Goal: Transaction & Acquisition: Purchase product/service

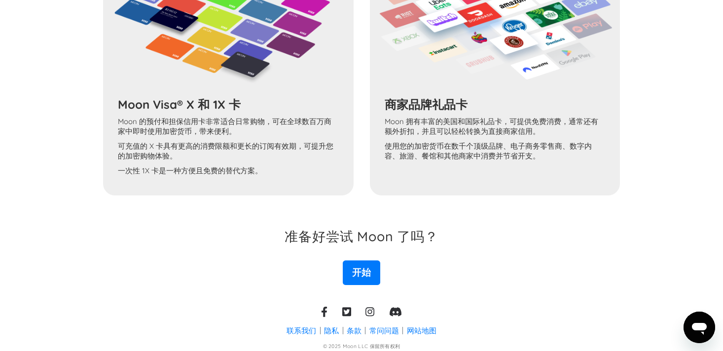
scroll to position [838, 0]
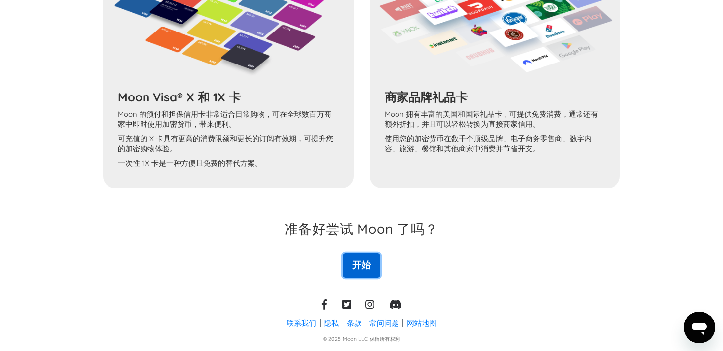
click at [359, 260] on font "开始" at bounding box center [361, 265] width 19 height 12
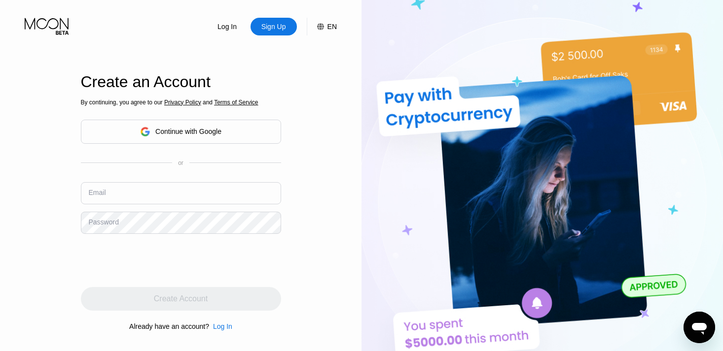
click at [331, 26] on div "EN" at bounding box center [331, 27] width 9 height 8
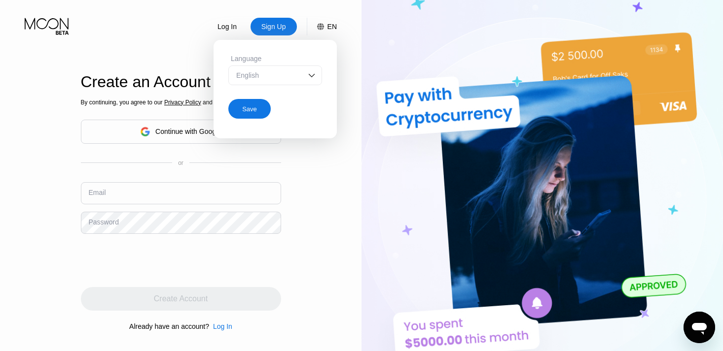
click at [310, 74] on img at bounding box center [312, 75] width 10 height 10
click at [372, 55] on img at bounding box center [541, 193] width 361 height 386
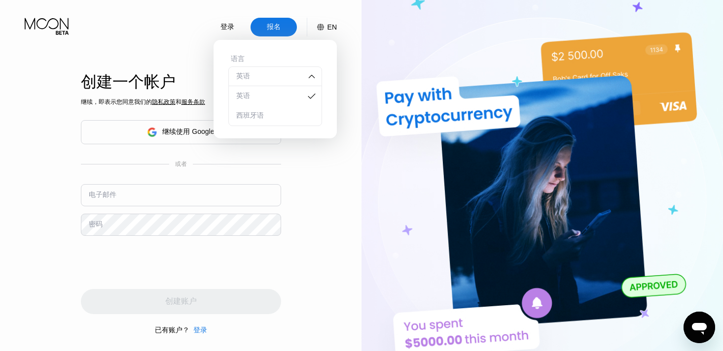
click at [365, 36] on img at bounding box center [541, 193] width 361 height 386
click at [310, 206] on div "登录 报名 EN 语言 英语 英语 西班牙语 节省 创建一个帐户 继续，即表示您同意我们的 隐私政策 和 服务条款 继续使用 Google 或者 电子邮件 密…" at bounding box center [180, 193] width 361 height 386
click at [159, 134] on div "继续使用 Google" at bounding box center [180, 132] width 67 height 15
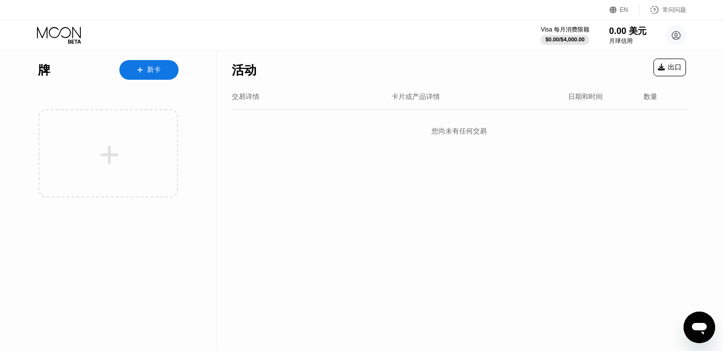
click at [159, 75] on div "新卡" at bounding box center [148, 70] width 59 height 20
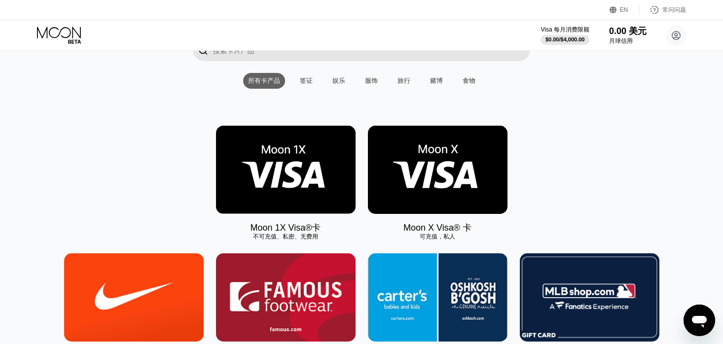
scroll to position [148, 0]
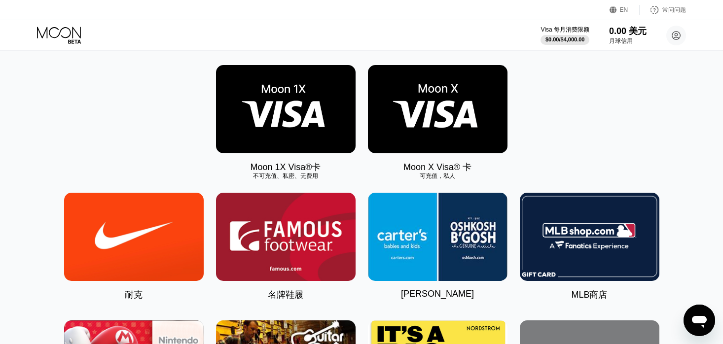
click at [266, 105] on img at bounding box center [285, 109] width 139 height 88
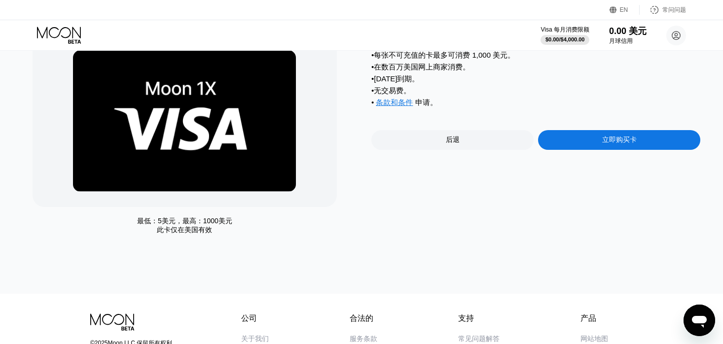
scroll to position [99, 0]
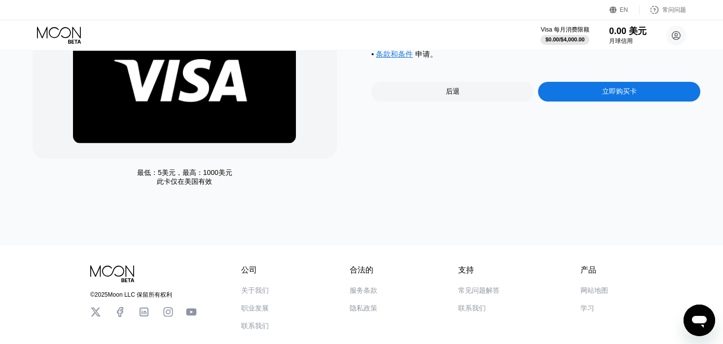
click at [603, 95] on font "立即购买卡" at bounding box center [619, 91] width 35 height 8
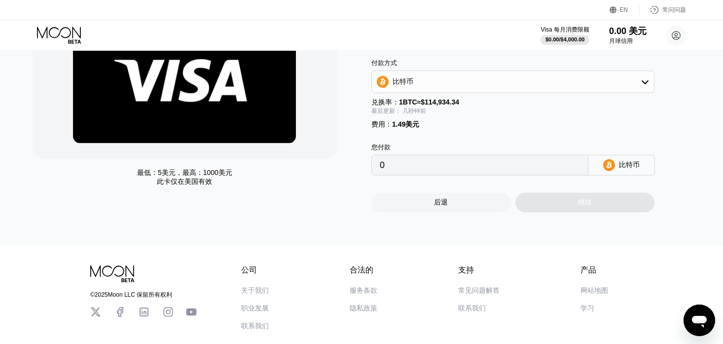
click at [463, 81] on div "比特币" at bounding box center [513, 82] width 282 height 20
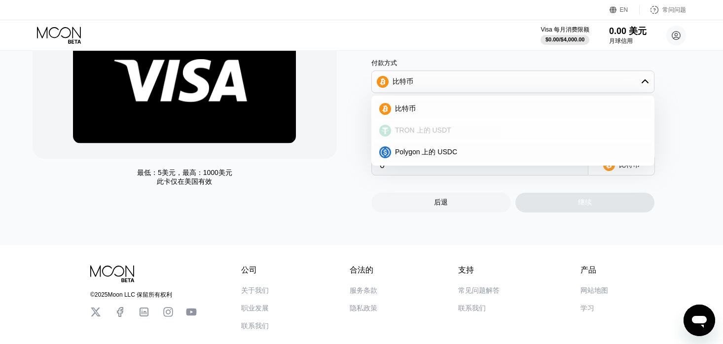
click at [432, 131] on font "TRON 上的 USDT" at bounding box center [423, 130] width 56 height 8
type input "0.00"
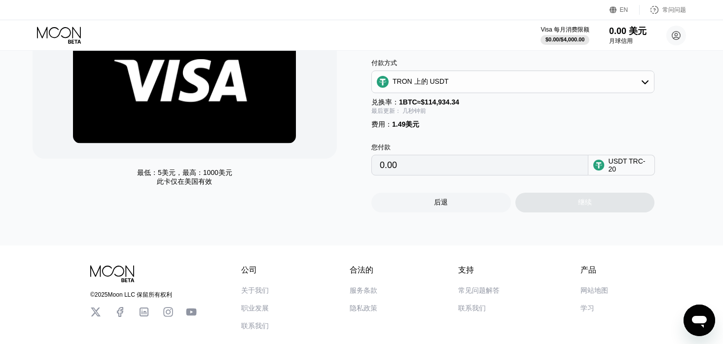
click at [427, 164] on input "0.00" at bounding box center [480, 165] width 200 height 20
click at [383, 165] on input "0.00" at bounding box center [480, 165] width 200 height 20
click at [449, 170] on input "0.00" at bounding box center [480, 165] width 200 height 20
click at [384, 166] on input "0.00" at bounding box center [480, 165] width 200 height 20
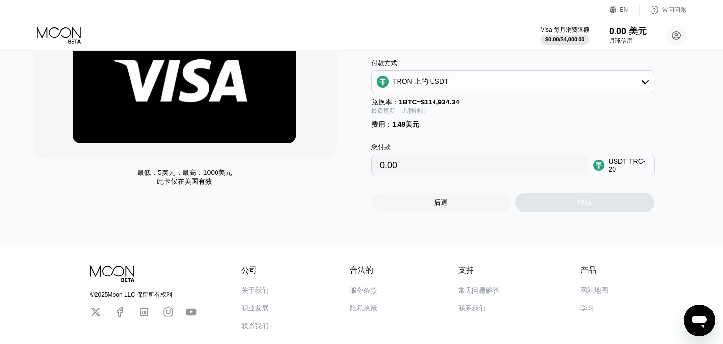
click at [384, 166] on input "0.00" at bounding box center [480, 165] width 200 height 20
click at [475, 161] on input "0.00" at bounding box center [480, 165] width 200 height 20
click at [473, 165] on input "0.00" at bounding box center [480, 165] width 200 height 20
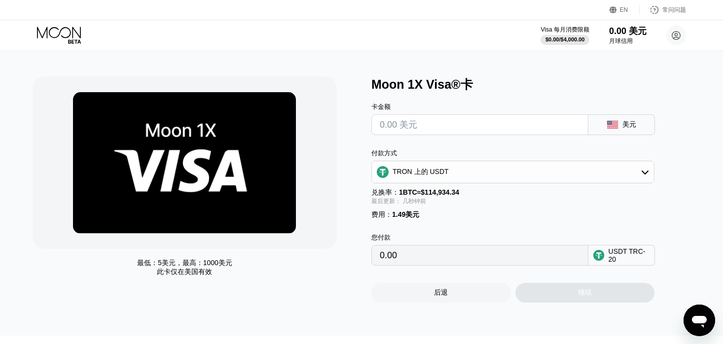
scroll to position [0, 0]
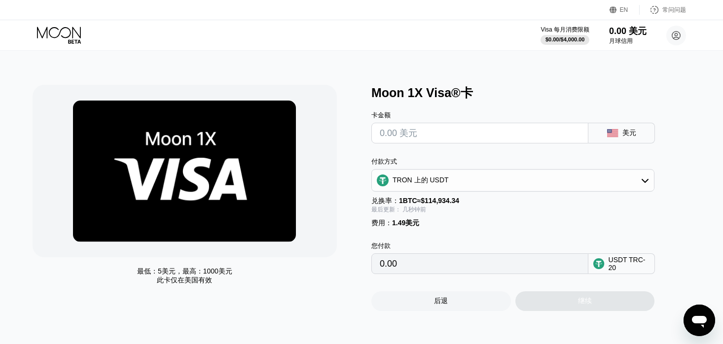
click at [448, 138] on input "text" at bounding box center [480, 133] width 200 height 20
type input "$2"
type input "3.53"
type input "$22"
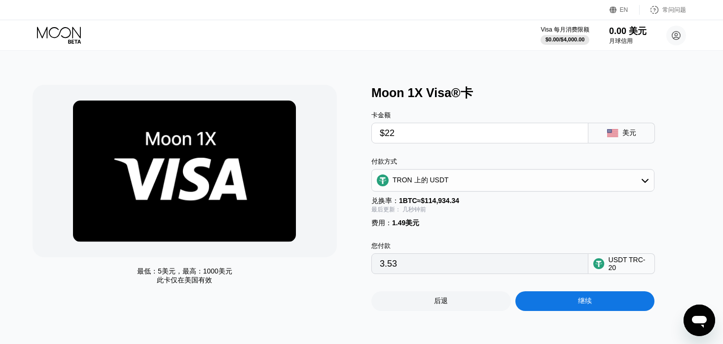
type input "23.73"
type input "$220"
type input "223.73"
type input "$2"
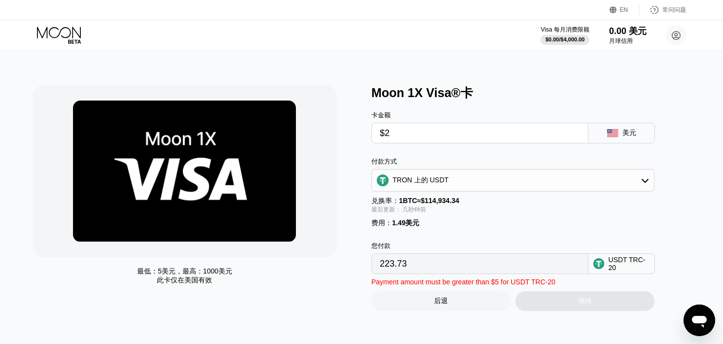
type input "3.53"
type input "$215"
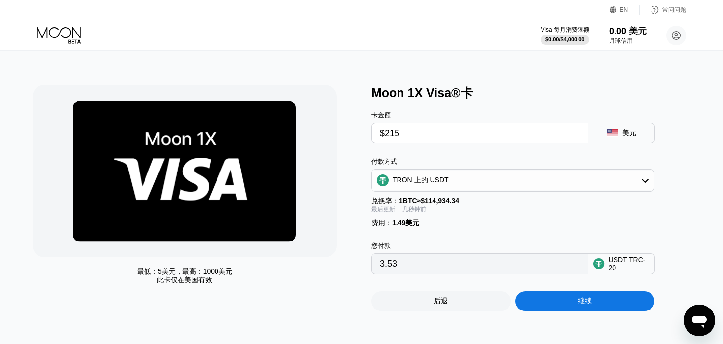
type input "218.68"
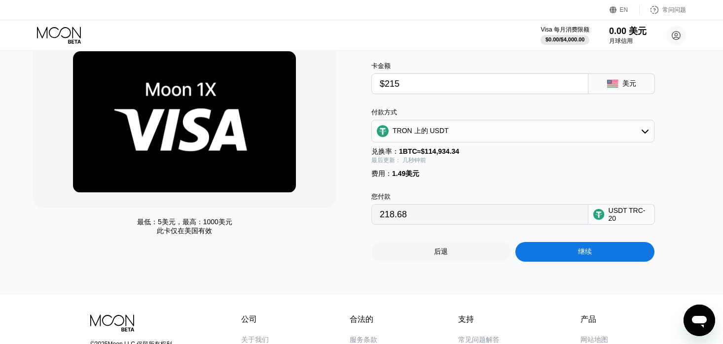
type input "$215"
click at [594, 250] on div "继续" at bounding box center [584, 252] width 139 height 20
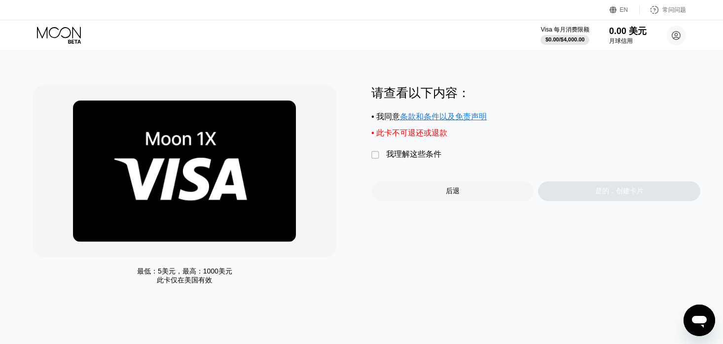
click at [374, 152] on font "" at bounding box center [375, 155] width 8 height 10
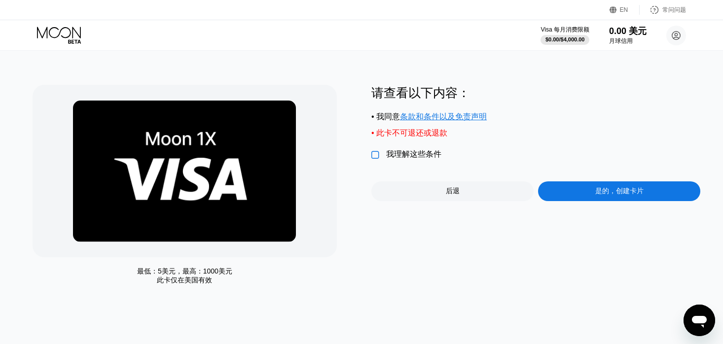
click at [379, 158] on font "" at bounding box center [375, 155] width 8 height 10
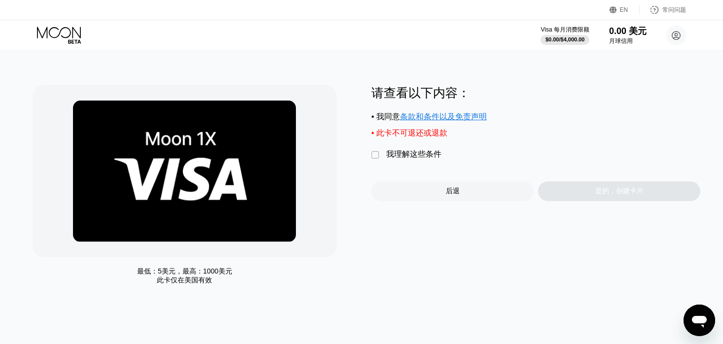
click at [375, 155] on font "" at bounding box center [375, 155] width 8 height 10
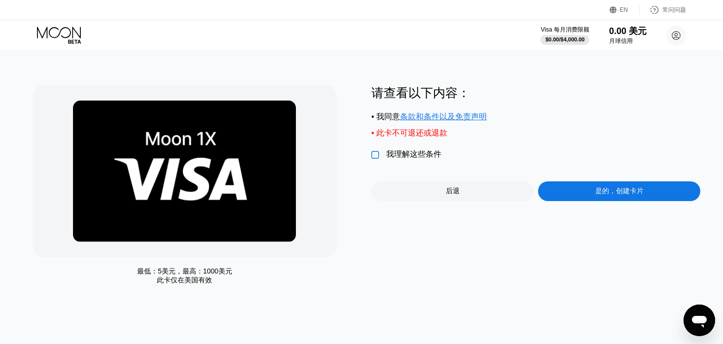
click at [579, 192] on div "是的，创建卡片" at bounding box center [619, 191] width 162 height 20
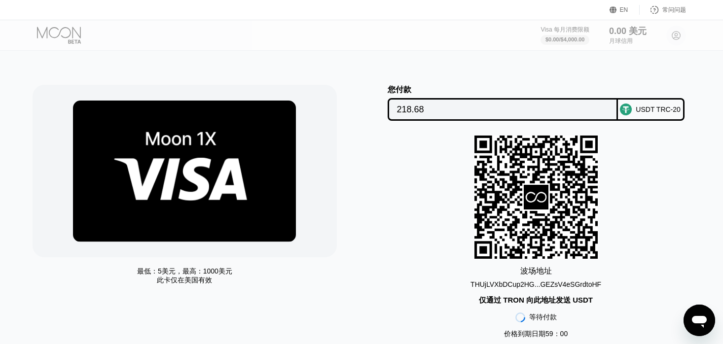
scroll to position [49, 0]
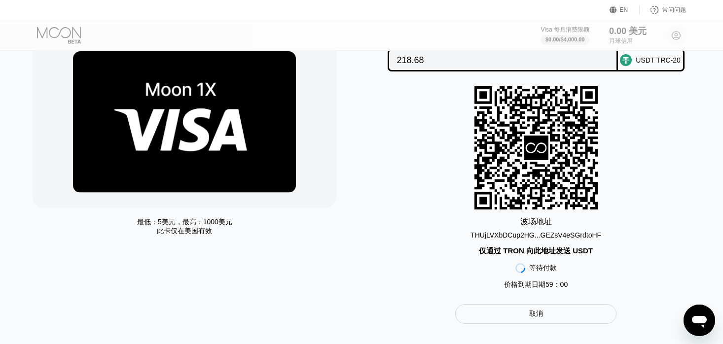
drag, startPoint x: 610, startPoint y: 239, endPoint x: 487, endPoint y: 239, distance: 123.2
click at [507, 239] on div "波场 地址 THUjLVXbDCup2HG...GEZsV4eSGrdtoHF 仅通过 TRON 向此地址发送 USDT 等待付款 价格到期日期 59 ： 00" at bounding box center [535, 190] width 329 height 208
click at [514, 237] on font "THUjLVXbDCup2HG...GEZsV4eSGrdtoHF" at bounding box center [535, 235] width 131 height 8
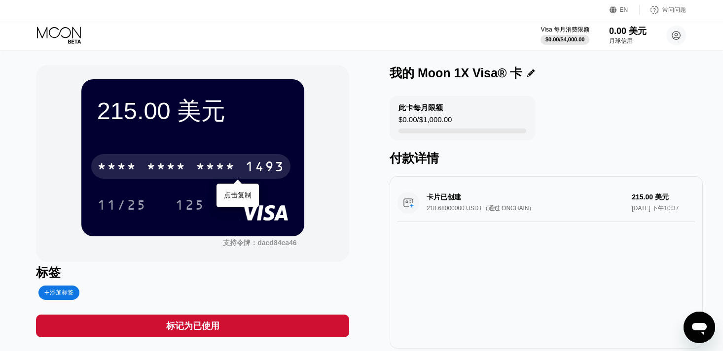
click at [196, 160] on font "*" at bounding box center [201, 168] width 10 height 16
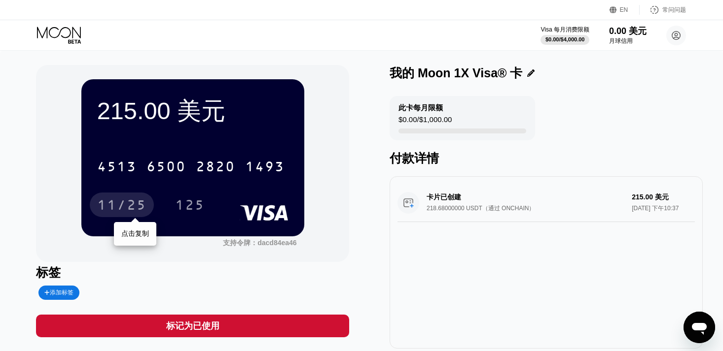
click at [129, 208] on font "11/25" at bounding box center [121, 207] width 49 height 16
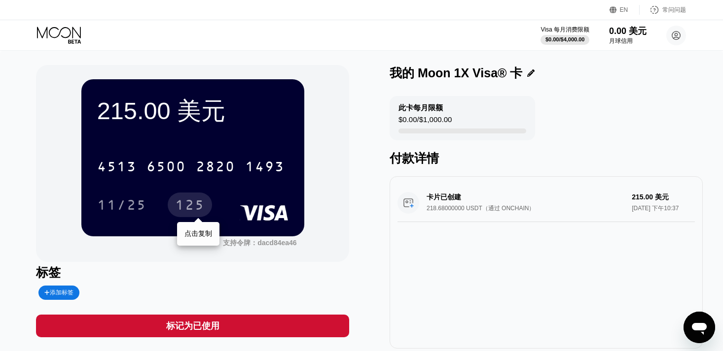
click at [195, 208] on font "125" at bounding box center [190, 207] width 30 height 16
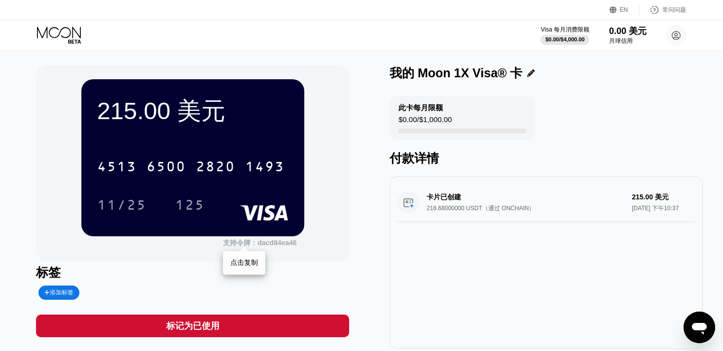
click at [266, 244] on font "dacd84ea46" at bounding box center [276, 243] width 39 height 8
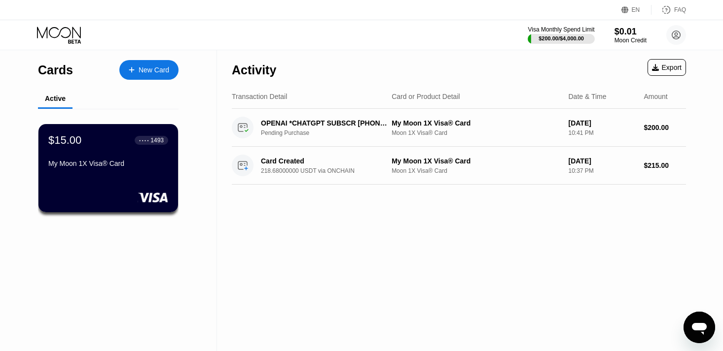
click at [257, 75] on div "Activity" at bounding box center [254, 70] width 44 height 14
